Goal: Information Seeking & Learning: Understand process/instructions

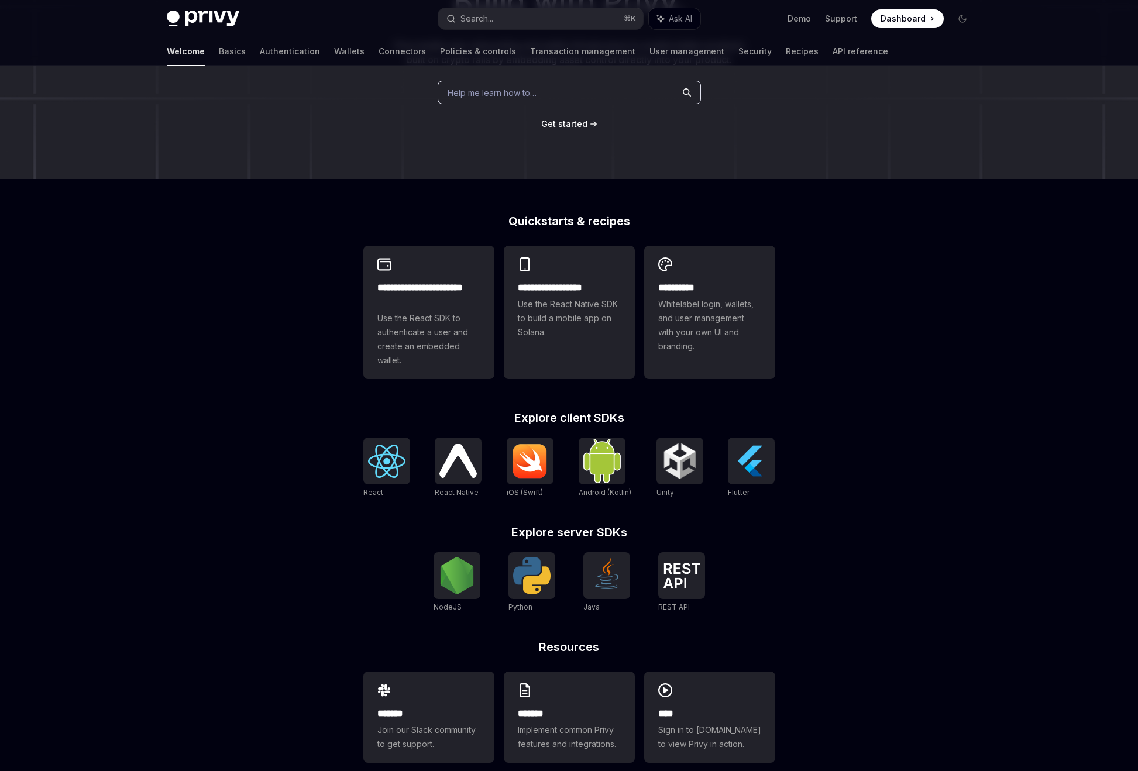
scroll to position [187, 0]
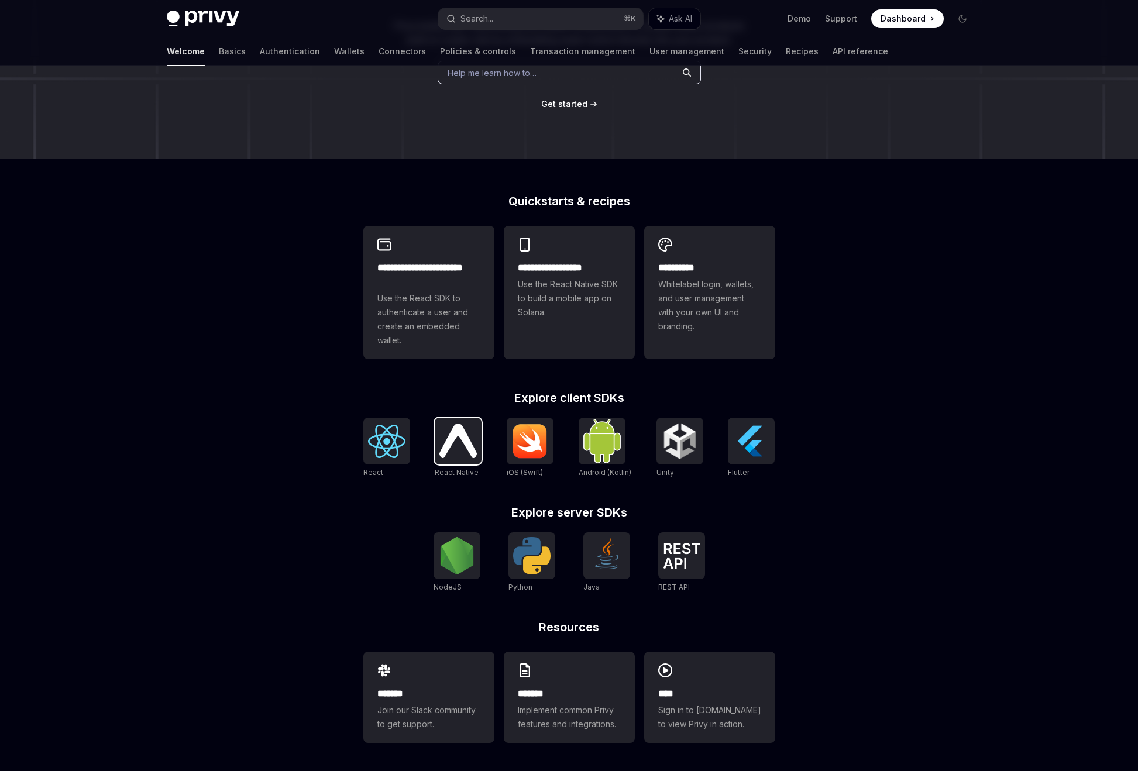
click at [449, 443] on img at bounding box center [457, 440] width 37 height 33
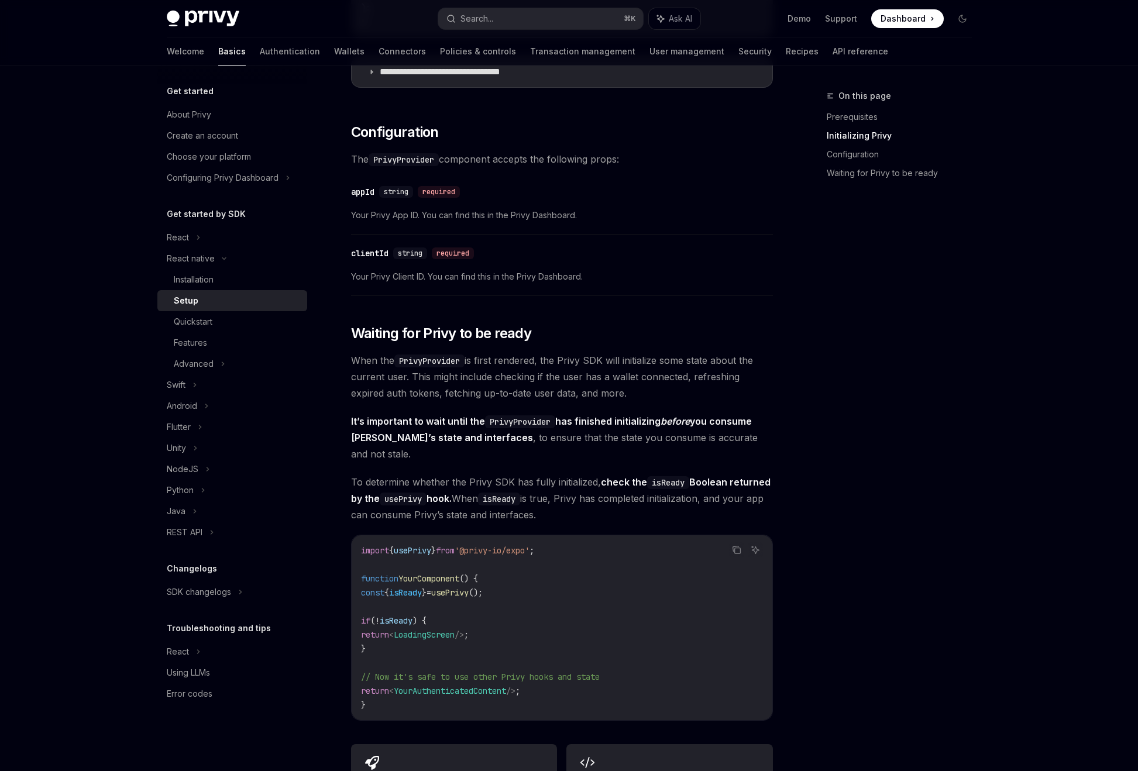
scroll to position [831, 0]
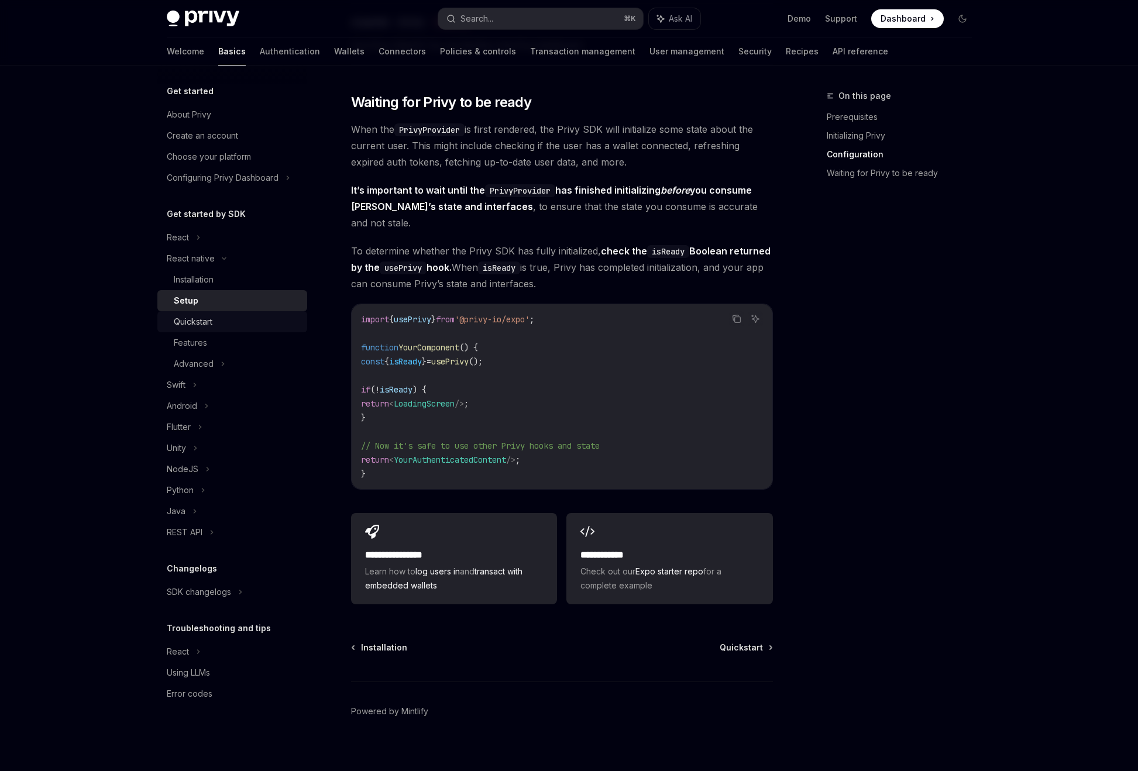
click at [286, 330] on link "Quickstart" at bounding box center [232, 321] width 150 height 21
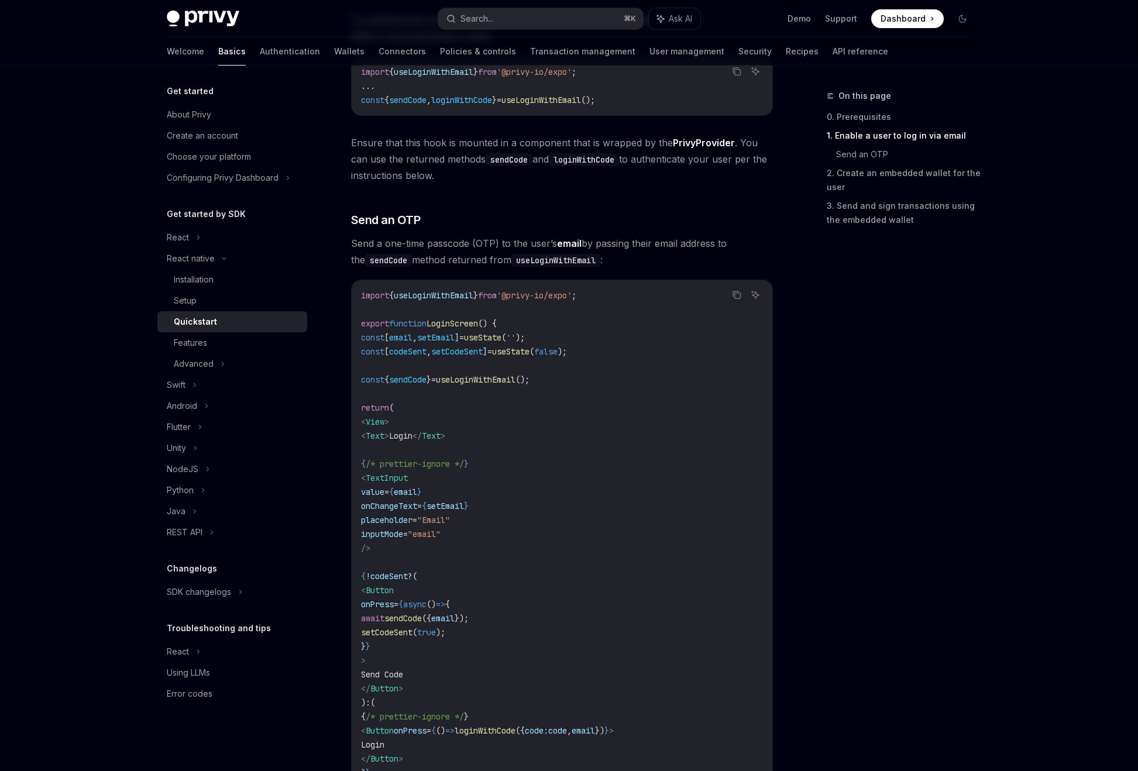
scroll to position [384, 0]
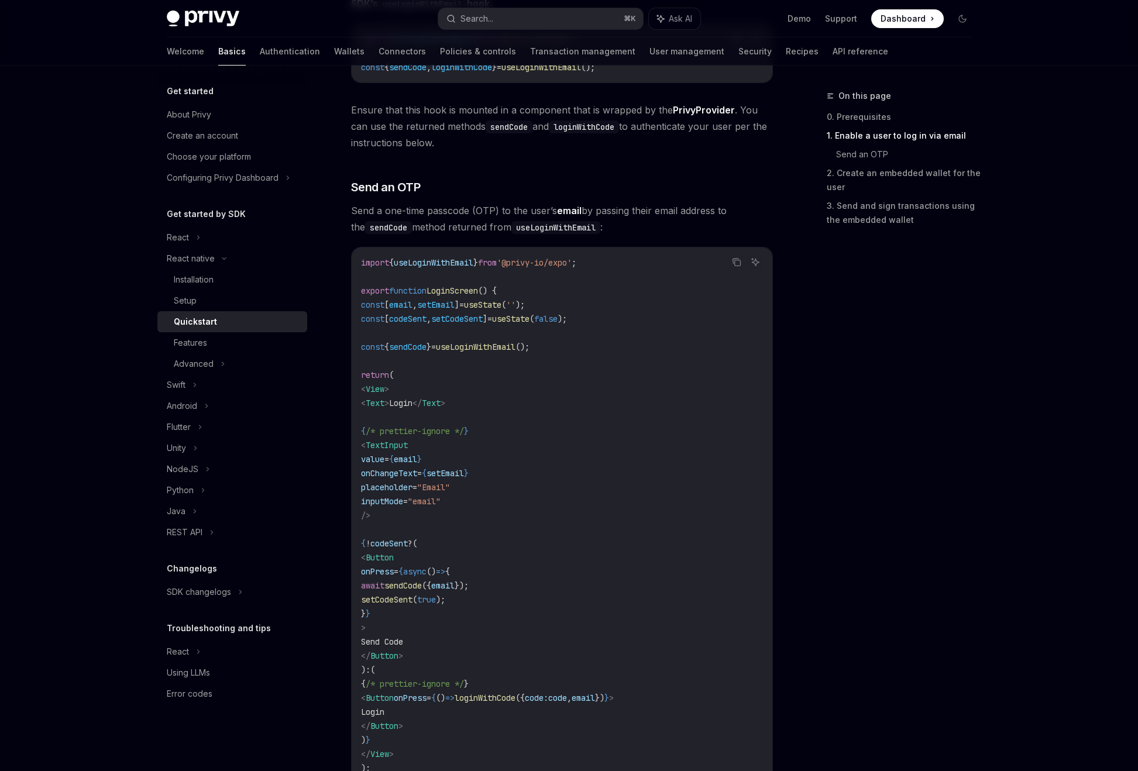
click at [817, 521] on div "On this page 0. Prerequisites 1. Enable a user to log in via email Send an OTP …" at bounding box center [892, 430] width 178 height 682
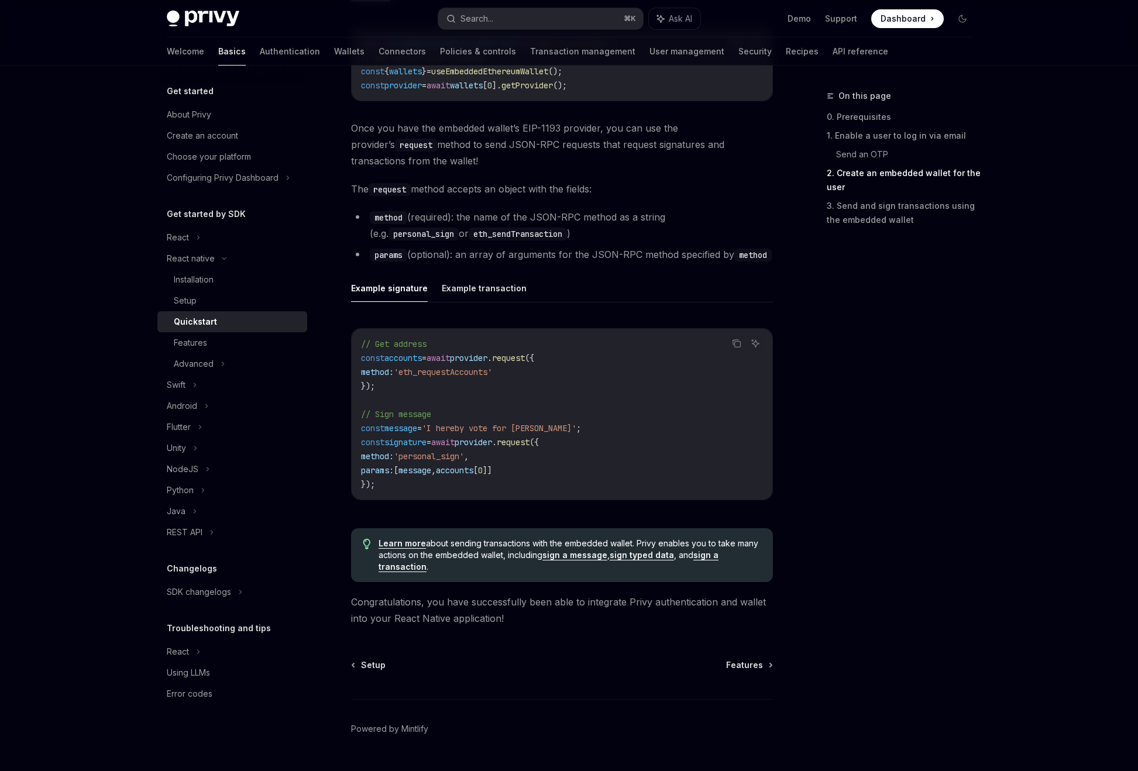
scroll to position [1515, 0]
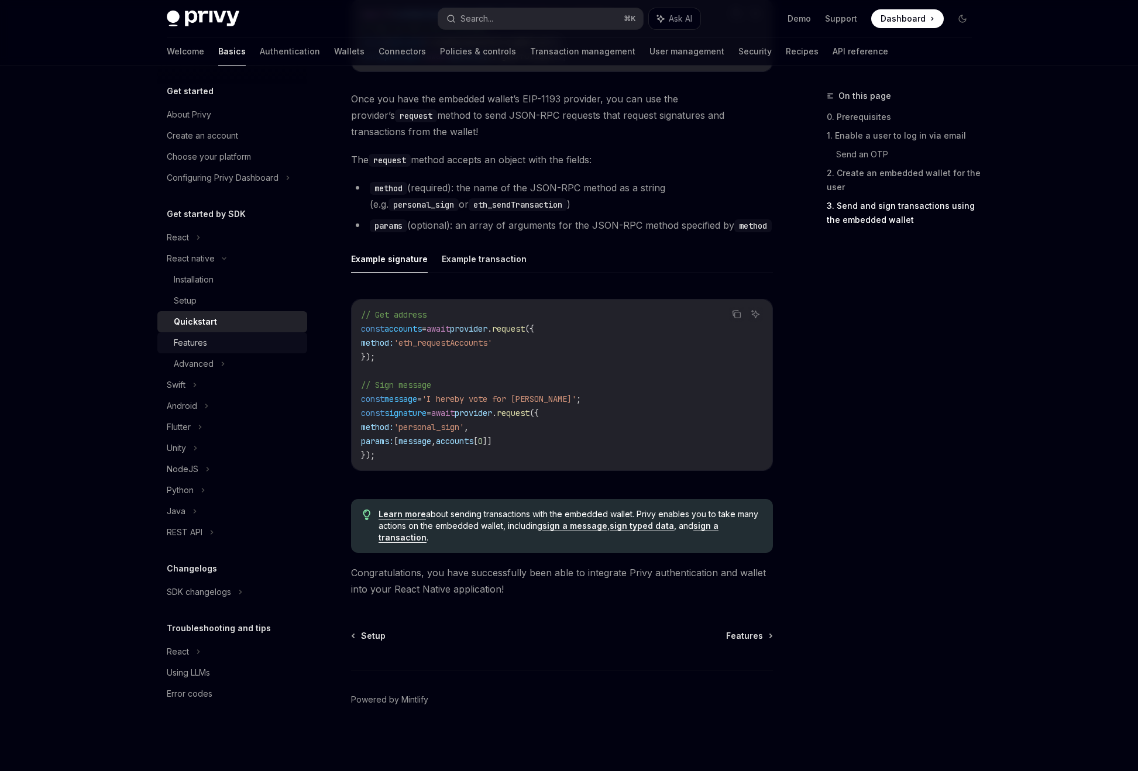
click at [250, 342] on div "Features" at bounding box center [237, 343] width 126 height 14
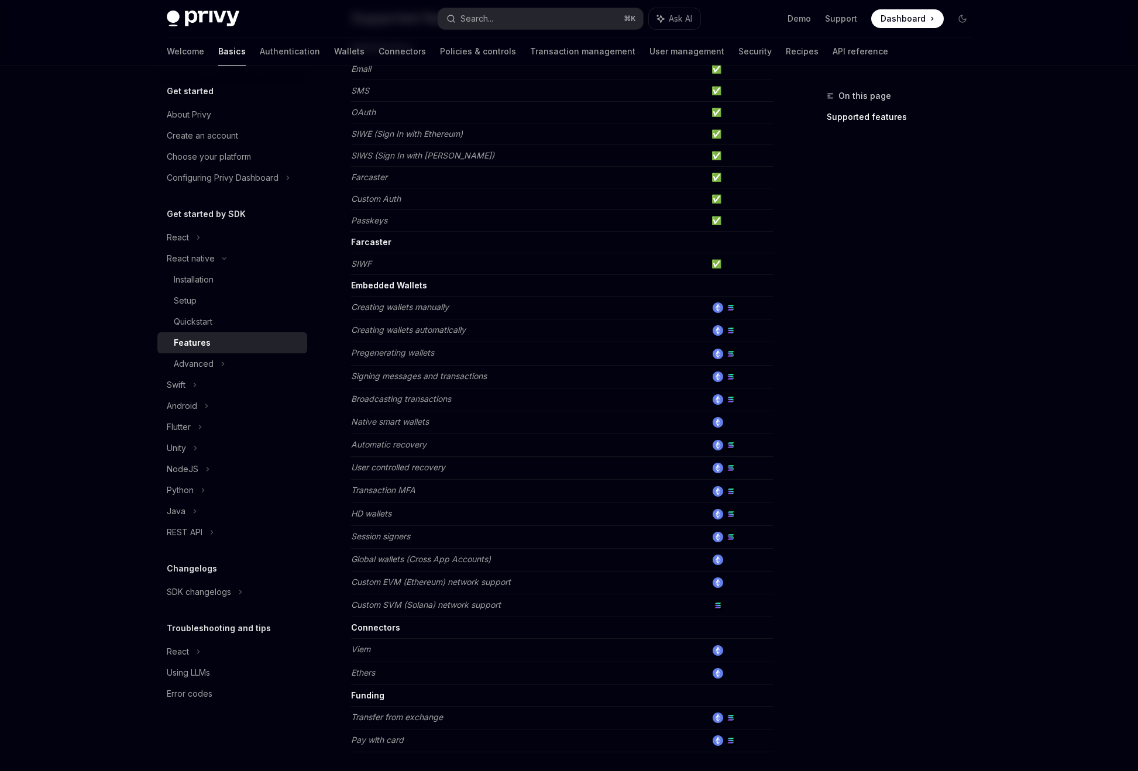
scroll to position [315, 0]
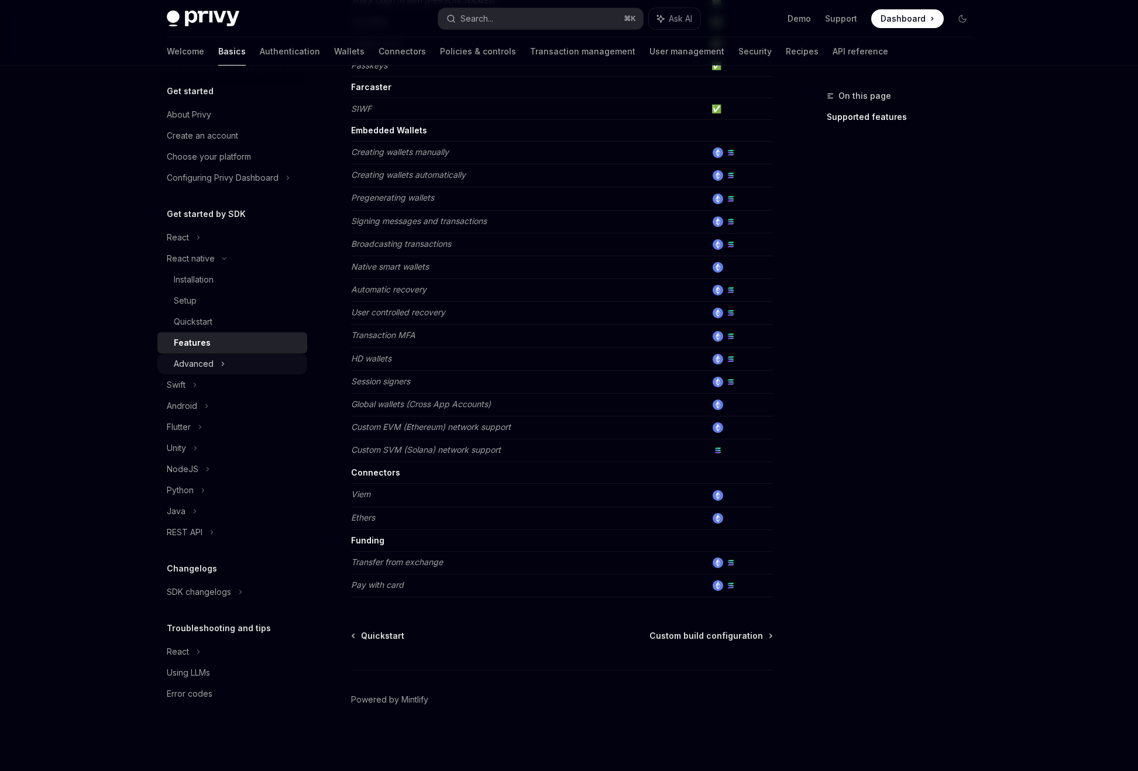
click at [257, 369] on div "Advanced" at bounding box center [232, 363] width 150 height 21
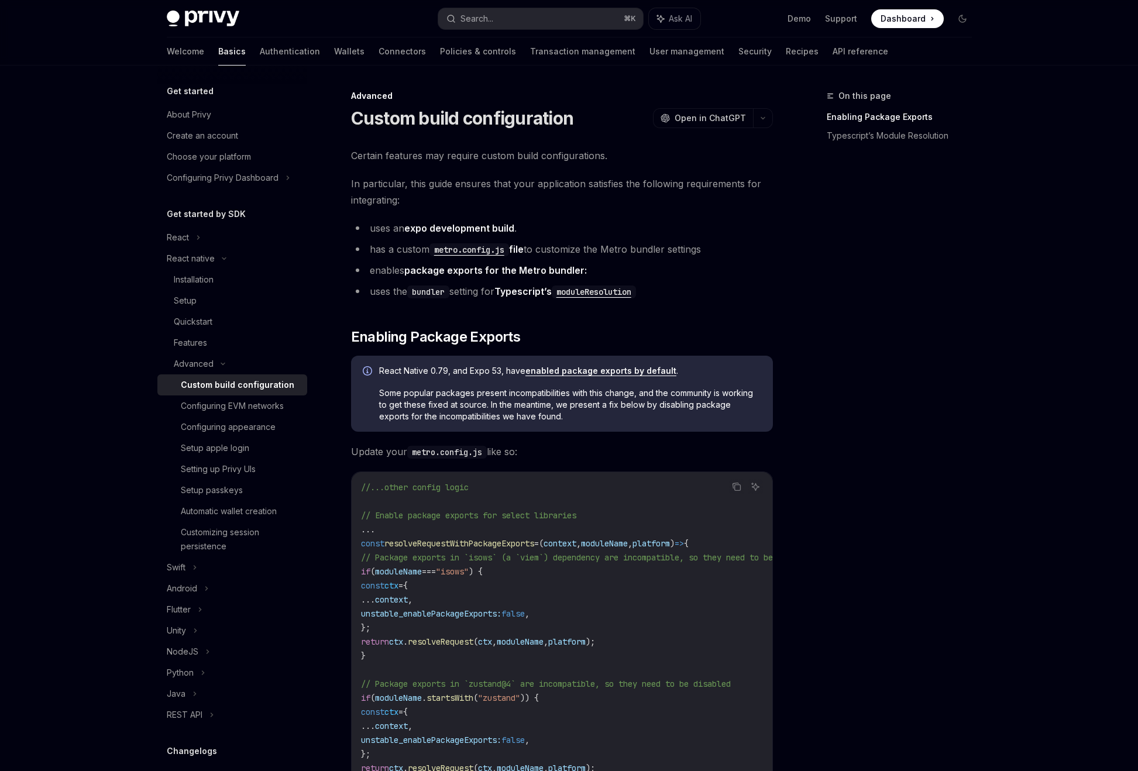
scroll to position [231, 0]
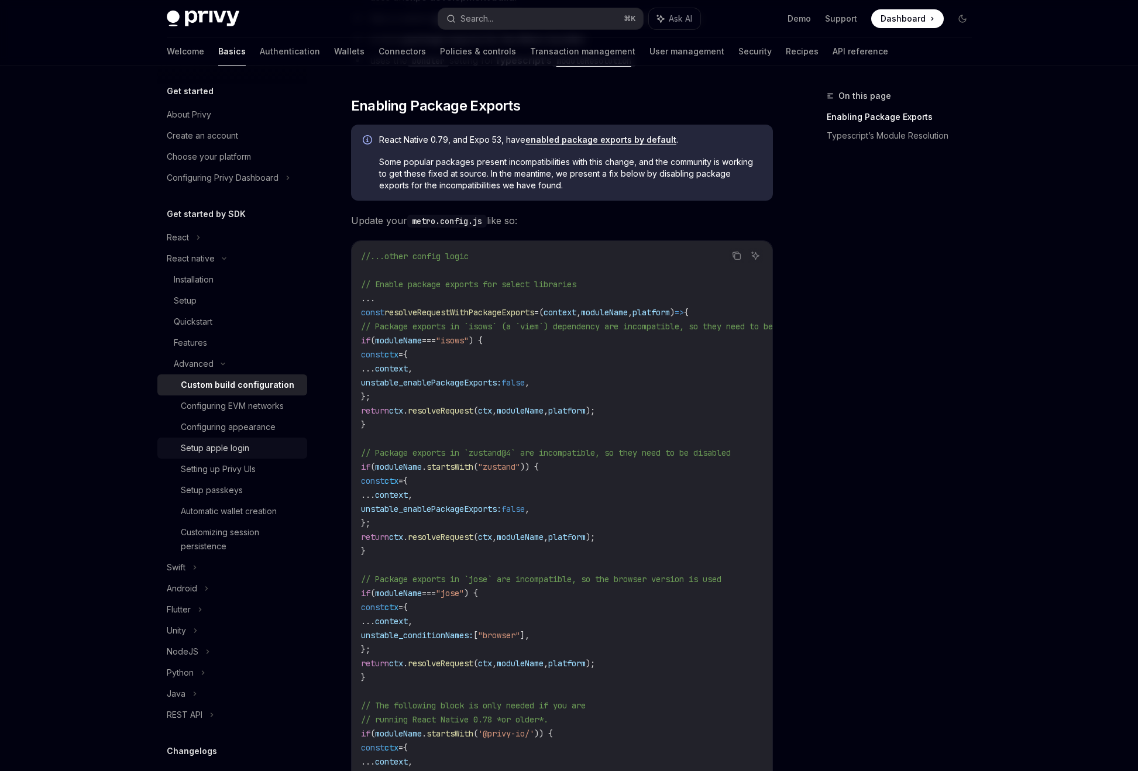
click at [231, 440] on link "Setup apple login" at bounding box center [232, 448] width 150 height 21
type textarea "*"
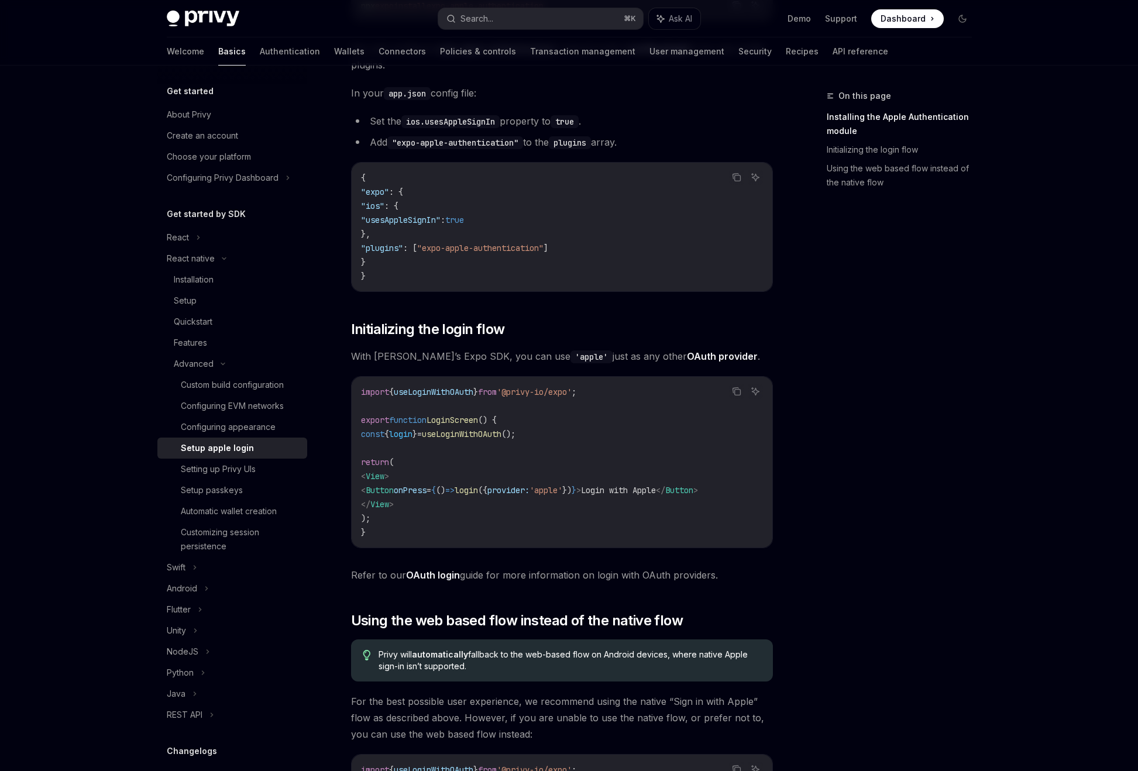
scroll to position [365, 0]
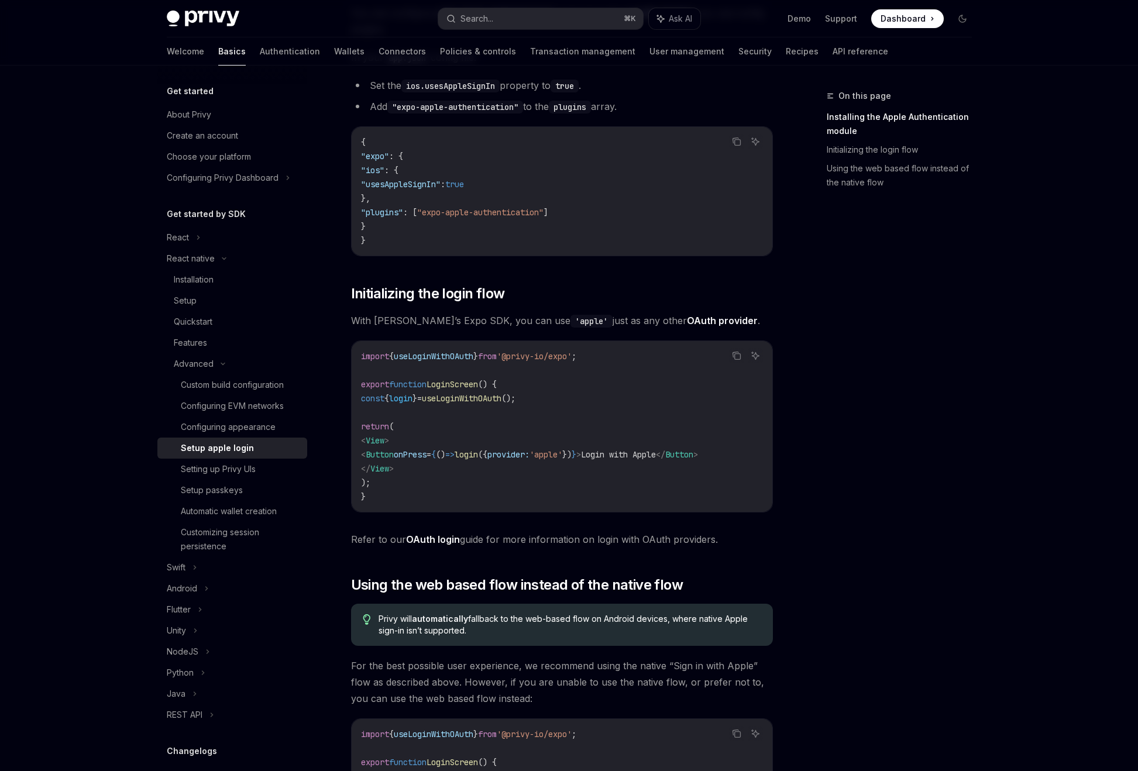
click at [566, 307] on div "Privy supports native Apple login when running on iOS. Apple is an OAuth2.0 com…" at bounding box center [562, 350] width 422 height 1136
click at [811, 321] on div "On this page Installing the Apple Authentication module Initializing the login …" at bounding box center [892, 430] width 178 height 682
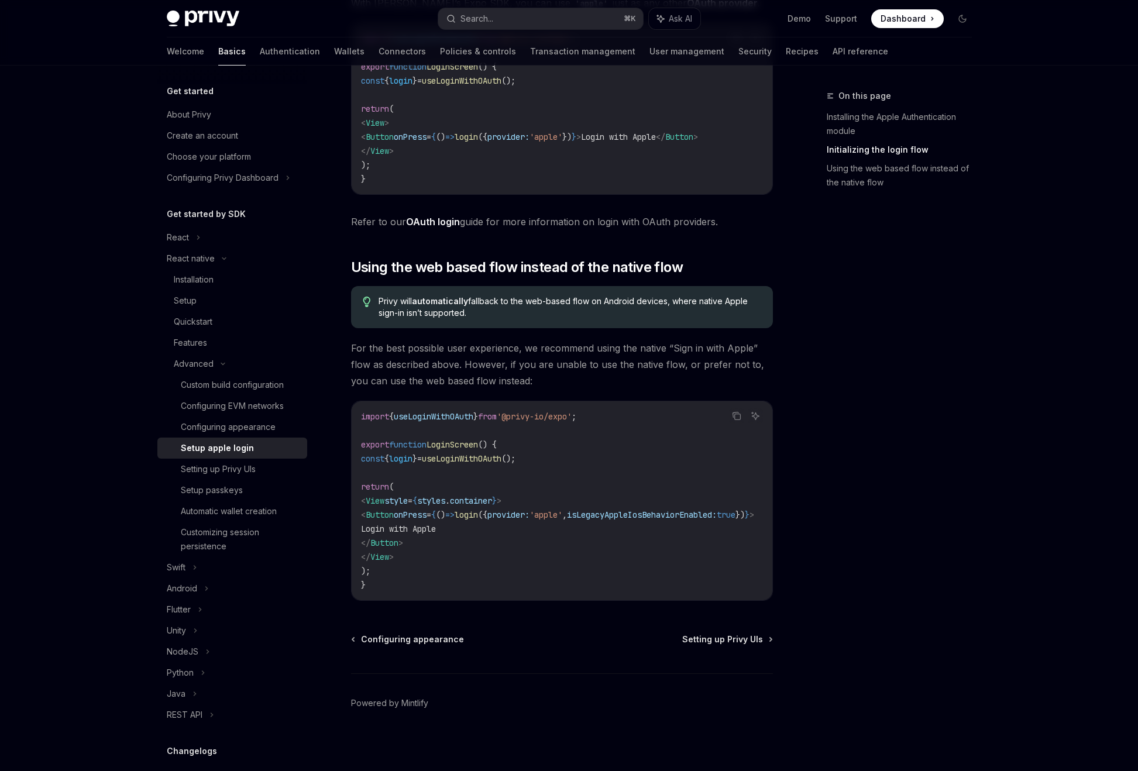
scroll to position [696, 0]
